Goal: Task Accomplishment & Management: Manage account settings

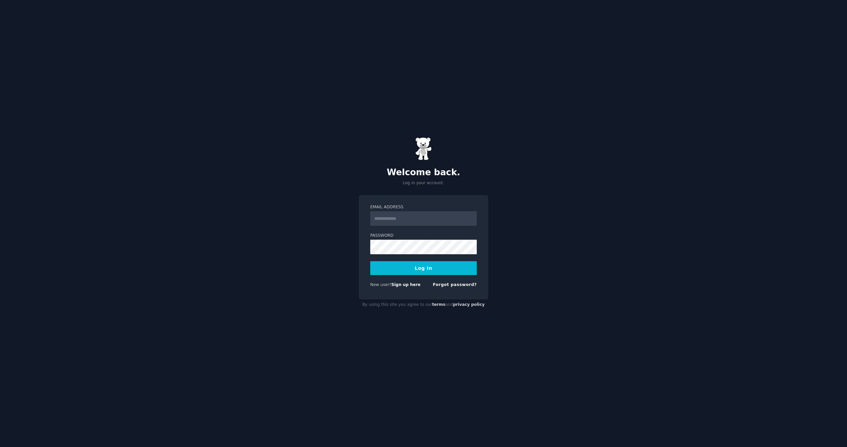
click at [401, 214] on input "Email Address" at bounding box center [423, 218] width 107 height 15
click at [401, 217] on input "Email Address" at bounding box center [423, 218] width 107 height 15
type input "**********"
click at [423, 286] on div "New user? Sign up here Forgot password?" at bounding box center [423, 286] width 107 height 8
click at [410, 284] on link "Sign up here" at bounding box center [405, 285] width 29 height 5
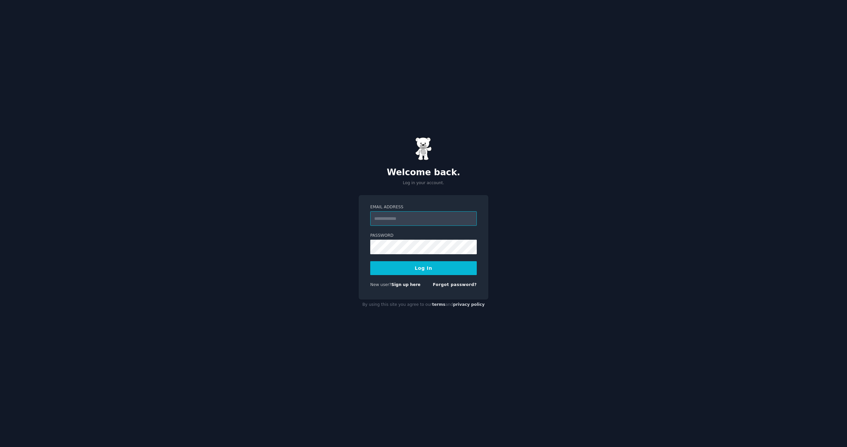
click at [414, 219] on input "Email Address" at bounding box center [423, 218] width 107 height 15
type input "**********"
click at [410, 256] on form "**********" at bounding box center [423, 247] width 107 height 86
click at [418, 265] on button "Log In" at bounding box center [423, 268] width 107 height 14
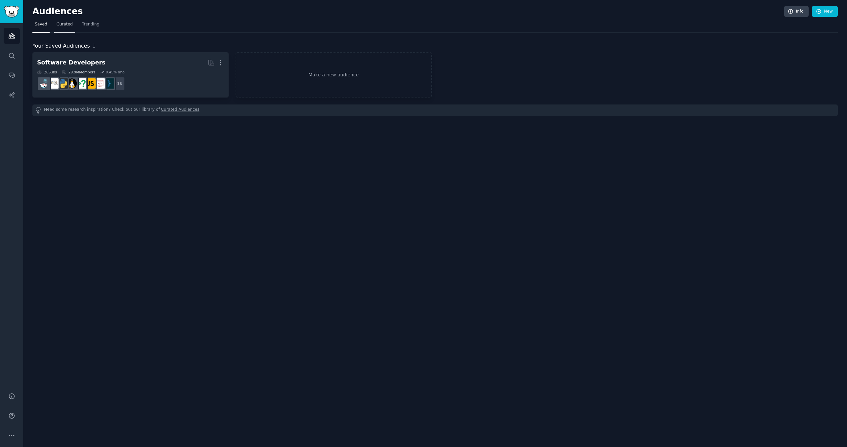
click at [61, 25] on span "Curated" at bounding box center [65, 25] width 16 height 6
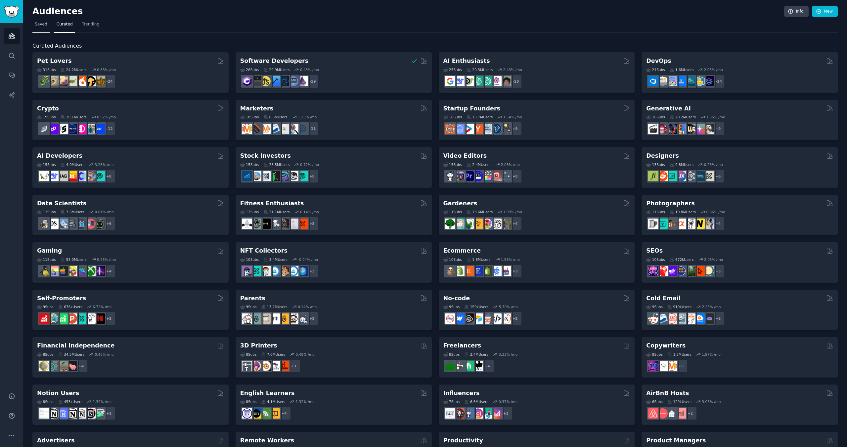
click at [41, 24] on span "Saved" at bounding box center [41, 25] width 13 height 6
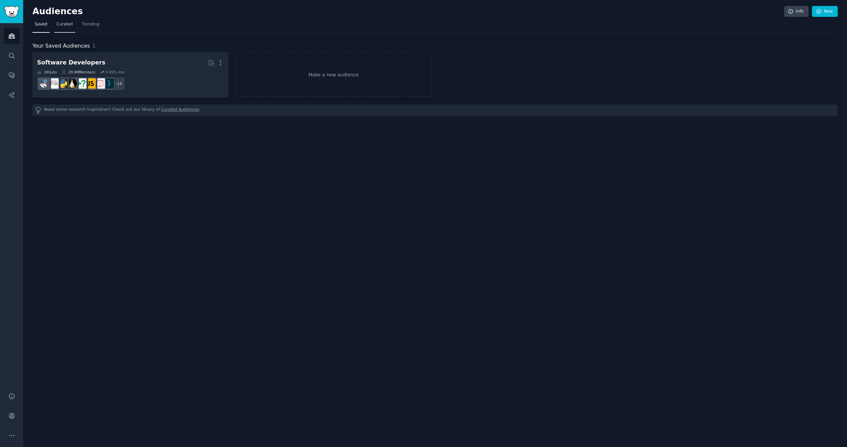
click at [61, 22] on span "Curated" at bounding box center [65, 25] width 16 height 6
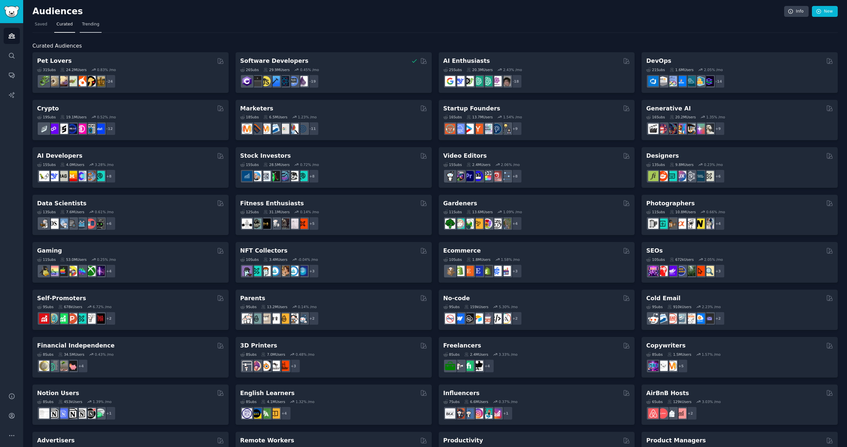
click at [90, 28] on link "Trending" at bounding box center [91, 26] width 22 height 14
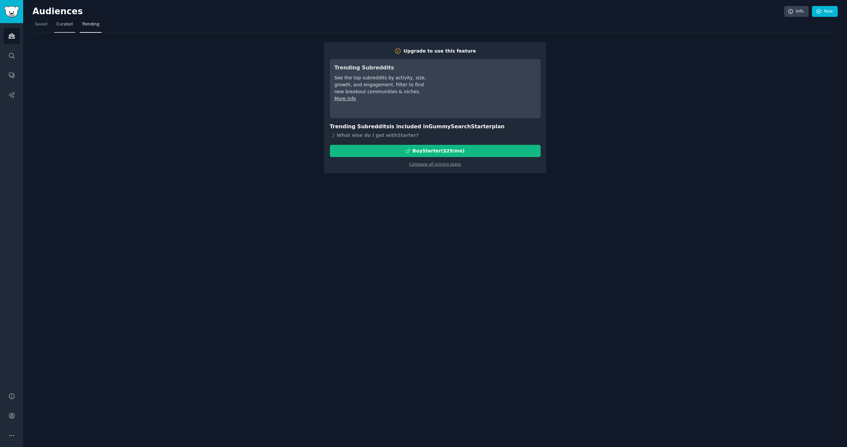
click at [69, 31] on link "Curated" at bounding box center [64, 26] width 21 height 14
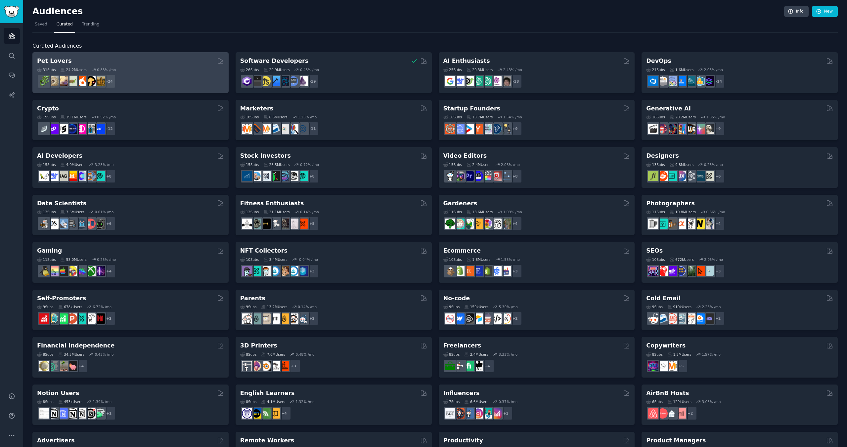
click at [85, 63] on div "Pet Lovers" at bounding box center [130, 61] width 187 height 8
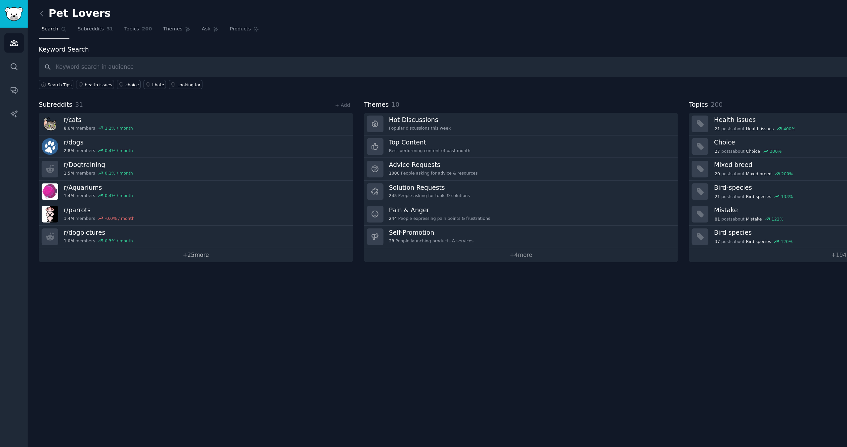
click at [164, 213] on link "+ 25 more" at bounding box center [163, 213] width 262 height 12
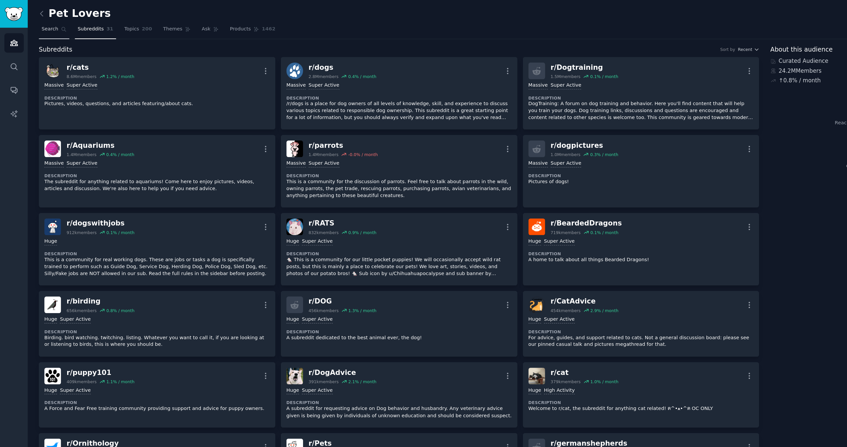
click at [46, 28] on link "Search" at bounding box center [44, 26] width 25 height 14
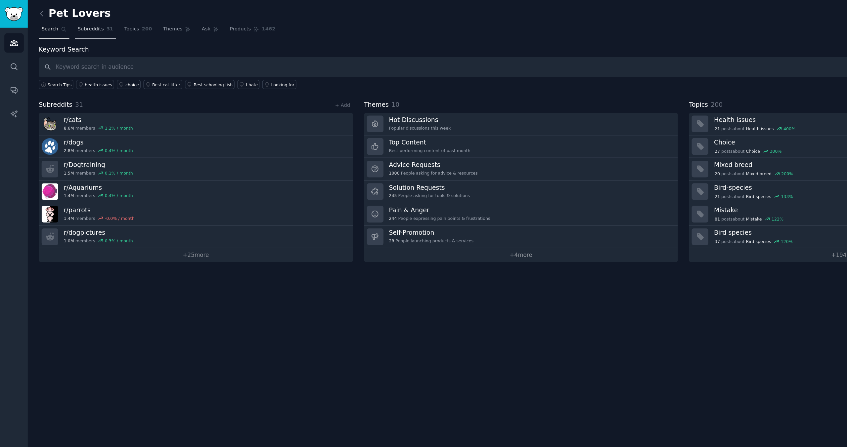
click at [73, 25] on span "Subreddits" at bounding box center [76, 25] width 22 height 6
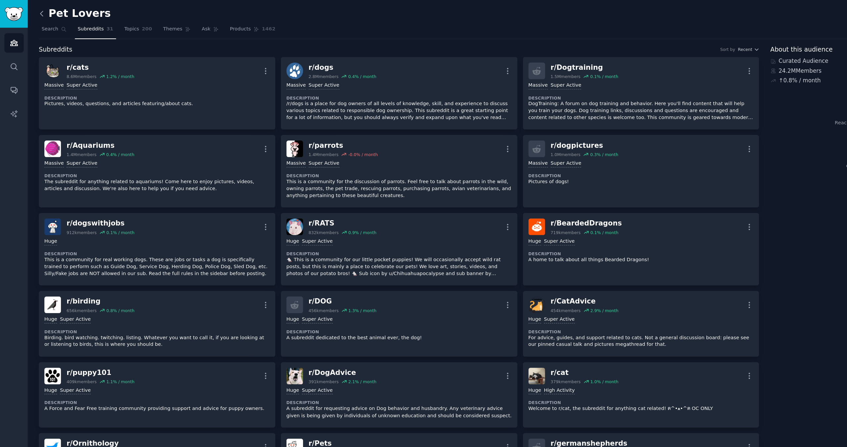
click at [35, 14] on icon at bounding box center [34, 11] width 7 height 7
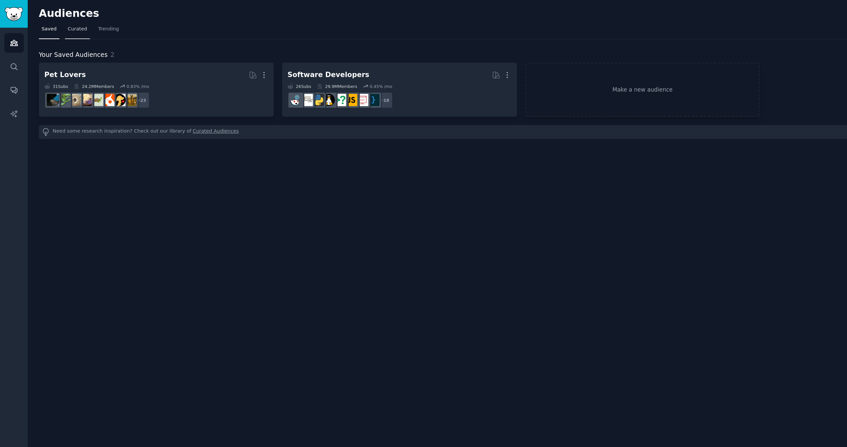
click at [64, 26] on span "Curated" at bounding box center [65, 25] width 16 height 6
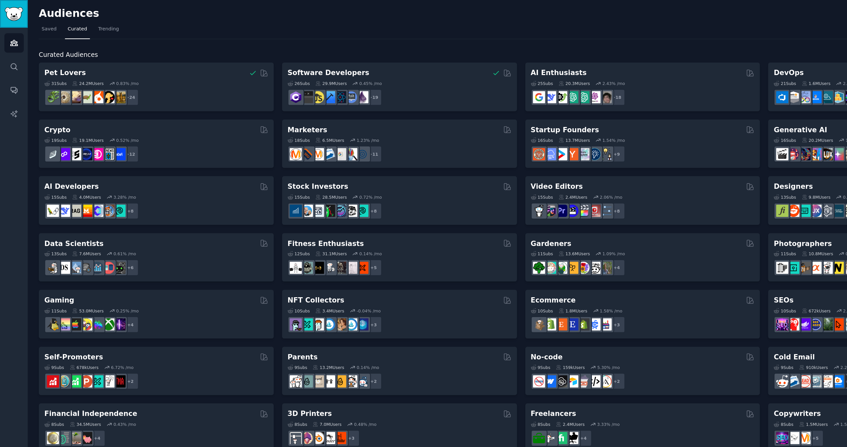
click at [10, 12] on img "Sidebar" at bounding box center [11, 12] width 15 height 12
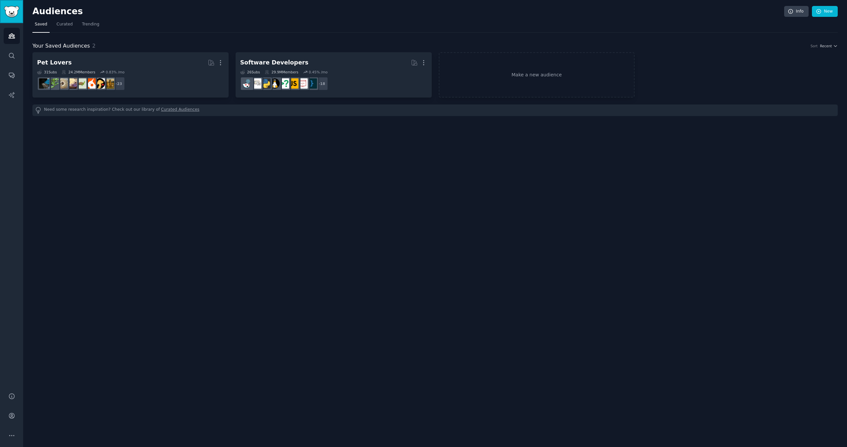
click at [9, 5] on link "Sidebar" at bounding box center [11, 11] width 23 height 23
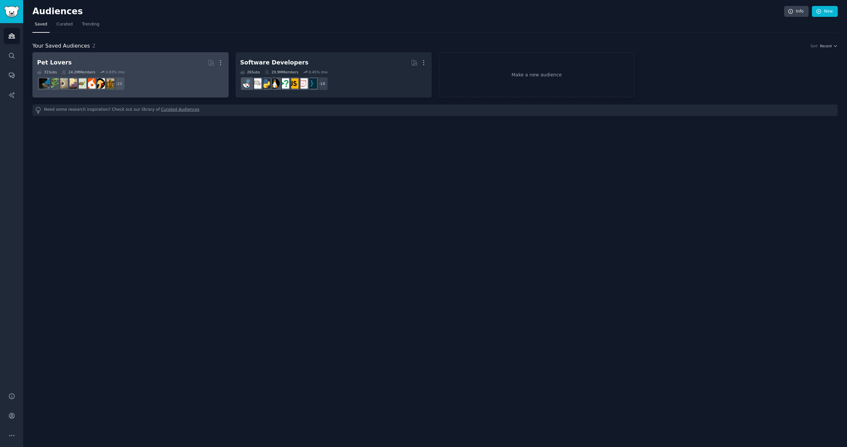
click at [130, 82] on dd "r/dogbreed + 23" at bounding box center [130, 83] width 187 height 19
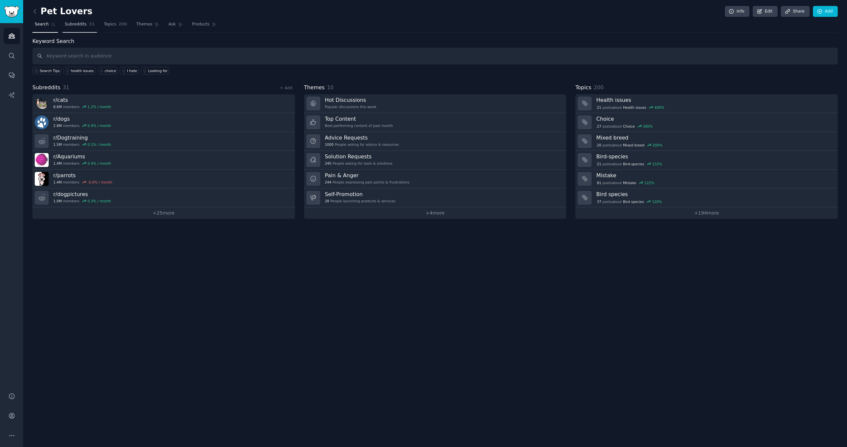
click at [81, 22] on span "Subreddits" at bounding box center [76, 25] width 22 height 6
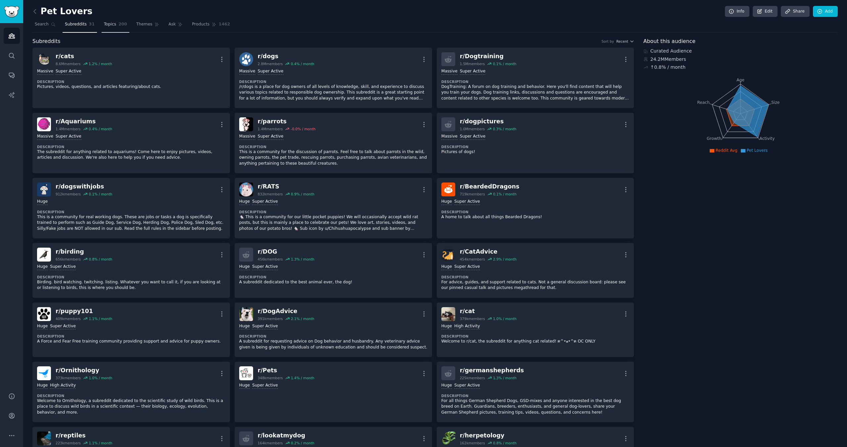
click at [104, 27] on link "Topics 200" at bounding box center [116, 26] width 28 height 14
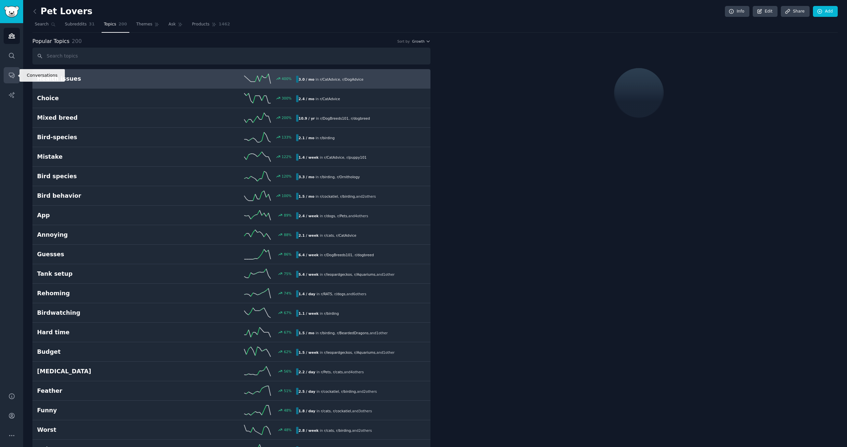
click at [6, 74] on link "Conversations" at bounding box center [12, 75] width 16 height 16
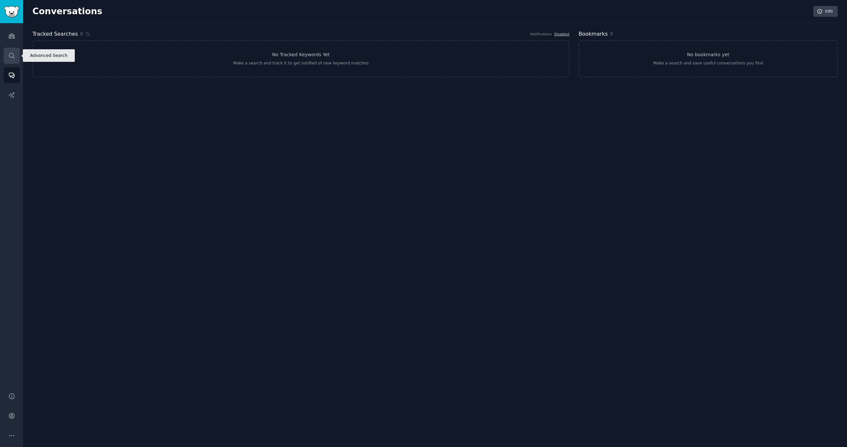
click at [10, 58] on icon "Sidebar" at bounding box center [11, 55] width 7 height 7
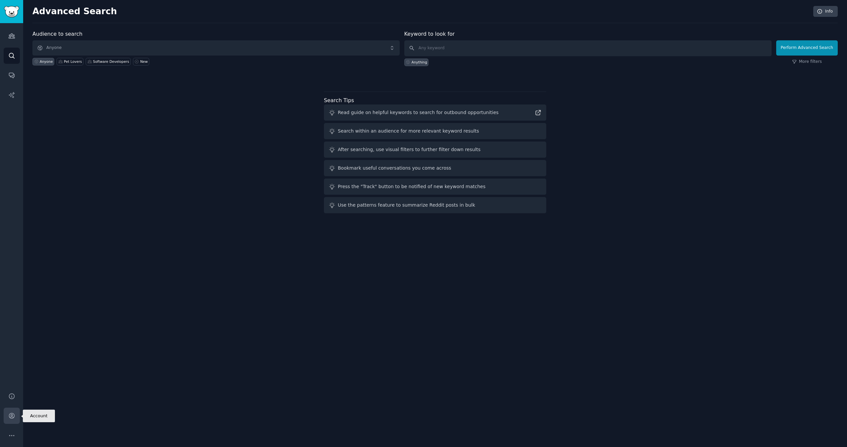
click at [12, 416] on icon "Sidebar" at bounding box center [11, 415] width 5 height 5
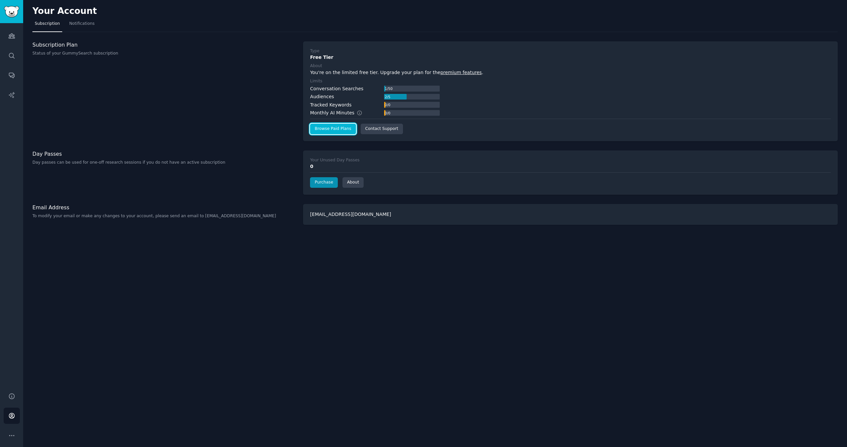
click at [332, 134] on link "Browse Paid Plans" at bounding box center [333, 129] width 46 height 11
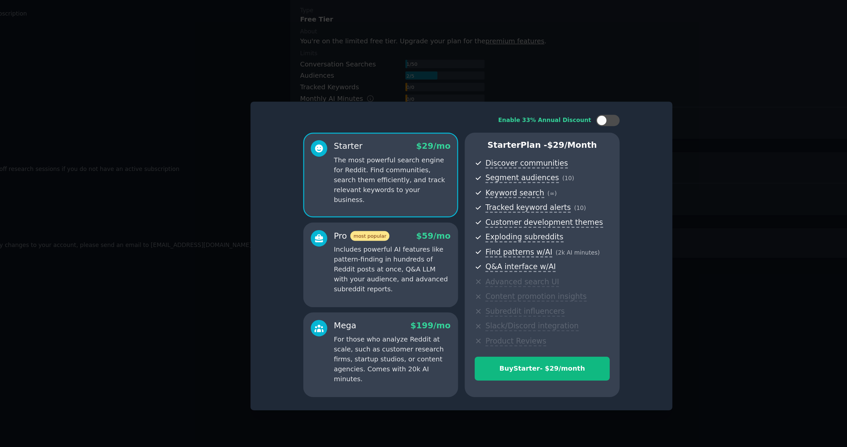
click at [525, 110] on div at bounding box center [423, 223] width 847 height 447
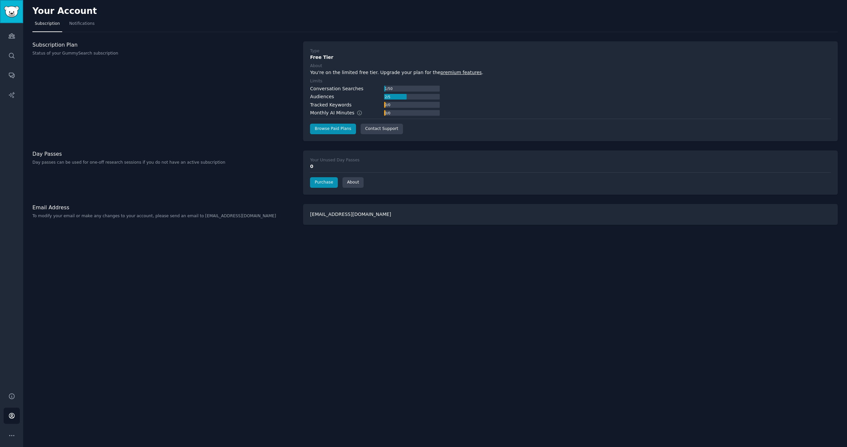
click at [14, 17] on img "Sidebar" at bounding box center [11, 12] width 15 height 12
